Goal: Task Accomplishment & Management: Manage account settings

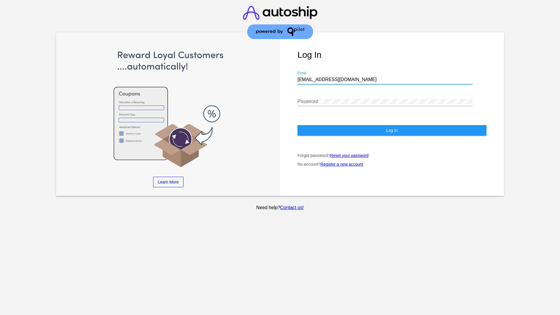
type input "[EMAIL_ADDRESS][DOMAIN_NAME]"
click at [392, 130] on span "Log In" at bounding box center [391, 130] width 11 height 5
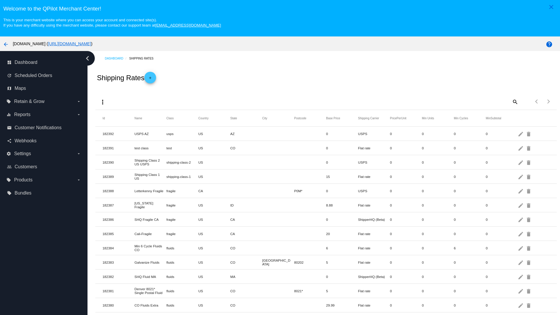
click at [103, 102] on mat-icon "more_vert" at bounding box center [102, 102] width 7 height 7
click at [114, 116] on button "file_download Export" at bounding box center [114, 116] width 34 height 14
click at [103, 102] on mat-icon "more_vert" at bounding box center [102, 102] width 7 height 7
click at [114, 130] on button "file_upload Import" at bounding box center [114, 130] width 34 height 14
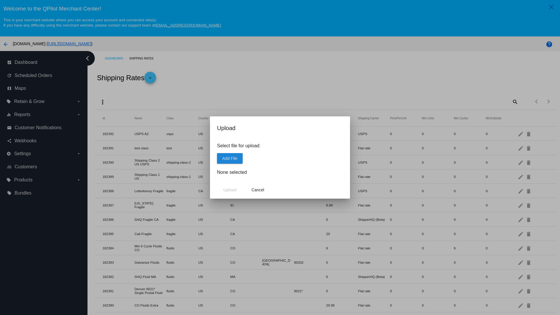
click at [230, 158] on span "Add File" at bounding box center [229, 158] width 15 height 5
click at [230, 190] on span "Upload" at bounding box center [229, 189] width 13 height 5
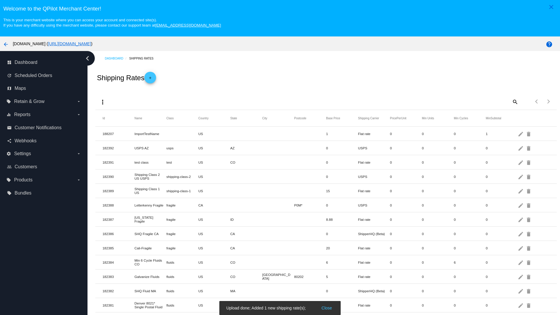
click at [529, 134] on mat-icon "delete" at bounding box center [528, 133] width 7 height 9
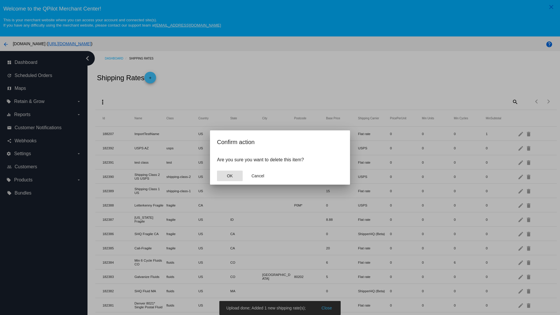
click at [230, 176] on span "OK" at bounding box center [230, 175] width 6 height 5
